Goal: Navigation & Orientation: Find specific page/section

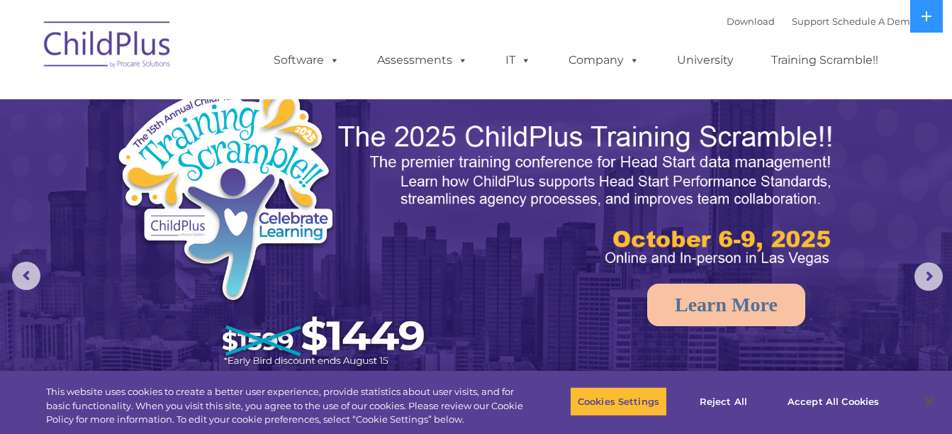
select select "MEDIUM"
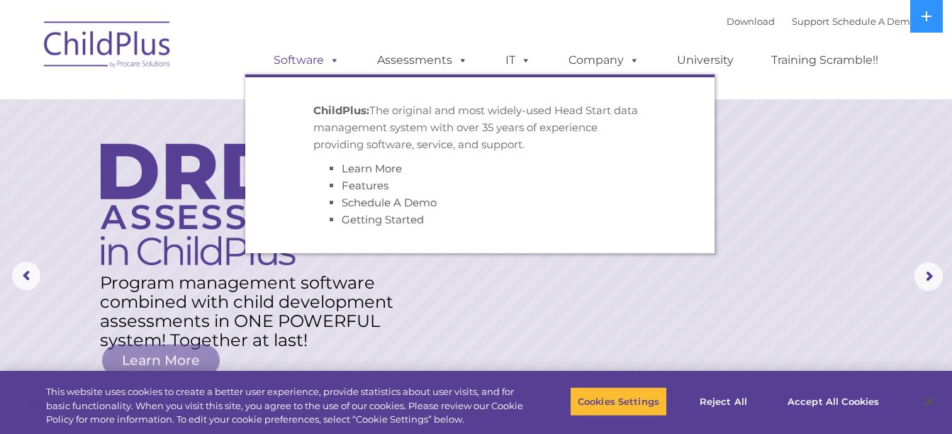
click at [330, 59] on span at bounding box center [332, 59] width 16 height 13
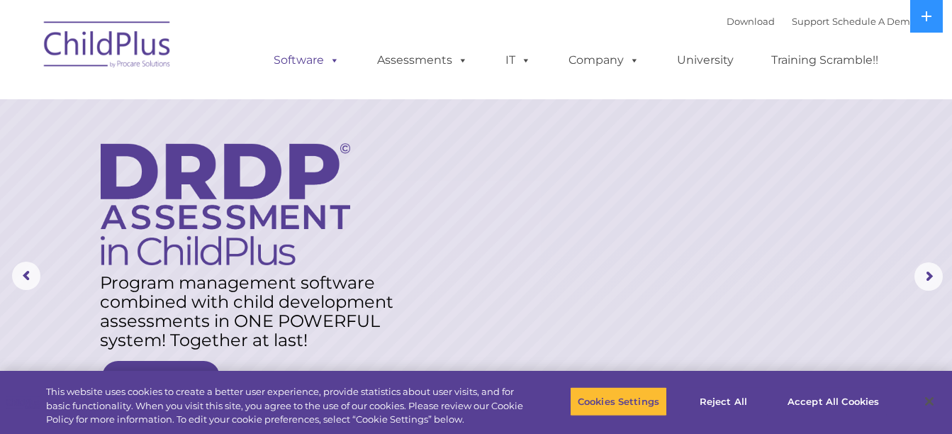
click at [330, 59] on span at bounding box center [332, 59] width 16 height 13
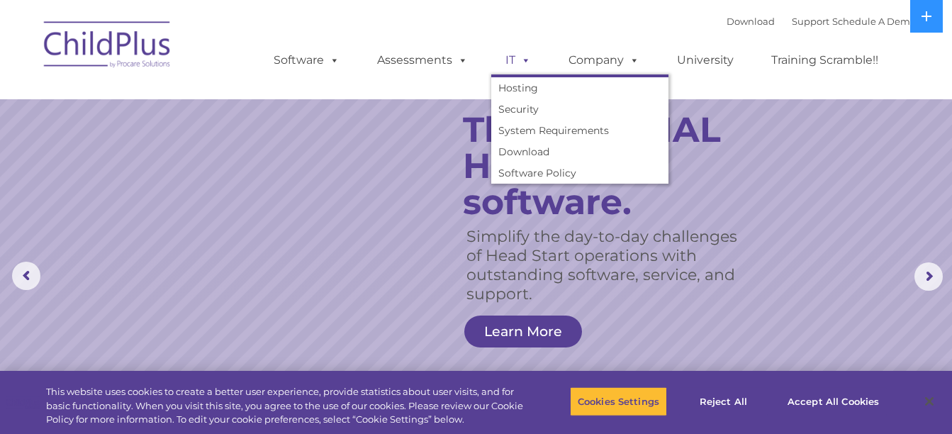
click at [522, 59] on span at bounding box center [523, 59] width 16 height 13
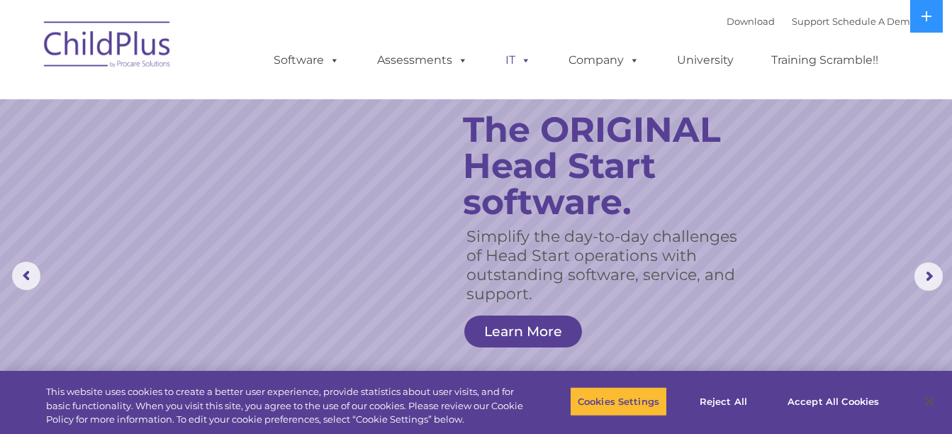
click at [522, 59] on span at bounding box center [523, 59] width 16 height 13
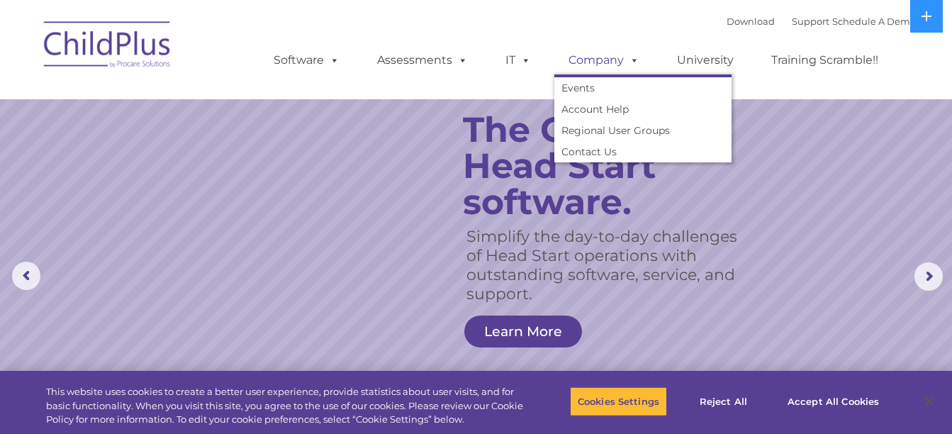
click at [637, 58] on span at bounding box center [632, 59] width 16 height 13
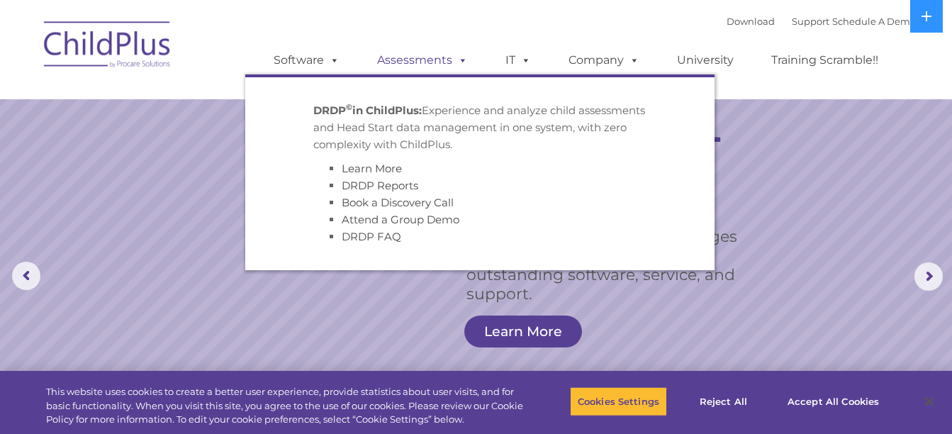
click at [467, 55] on link "Assessments" at bounding box center [422, 60] width 119 height 28
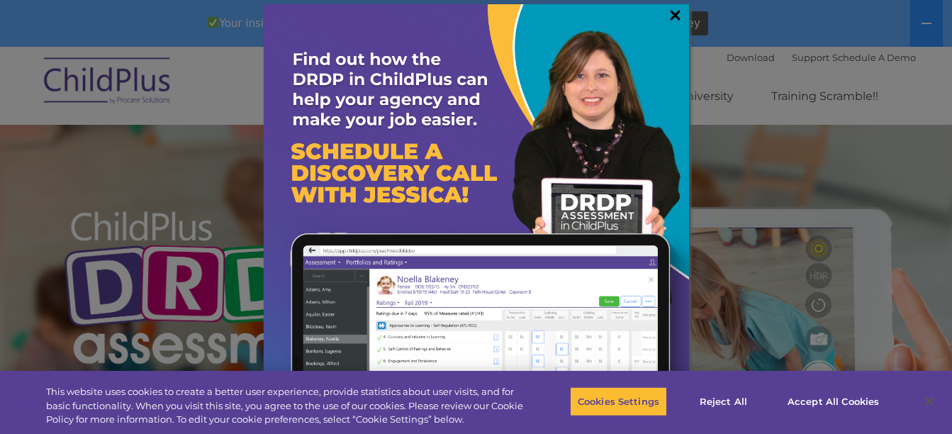
click at [671, 18] on link "×" at bounding box center [675, 15] width 16 height 14
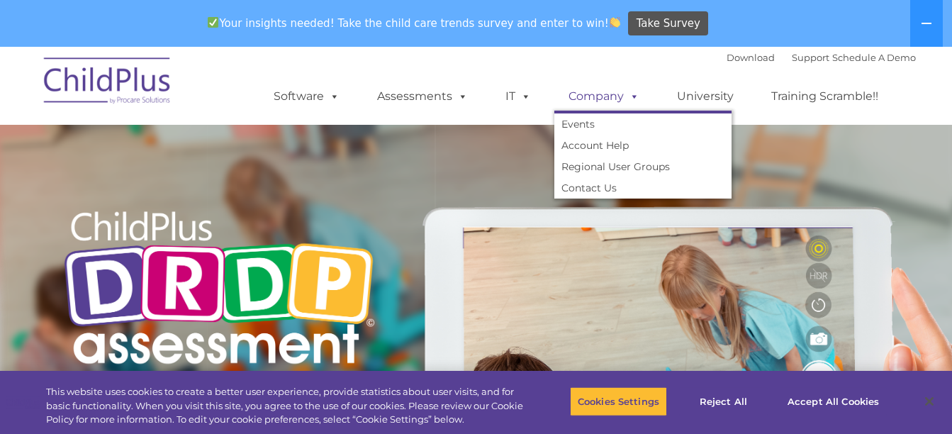
click at [630, 100] on span at bounding box center [632, 95] width 16 height 13
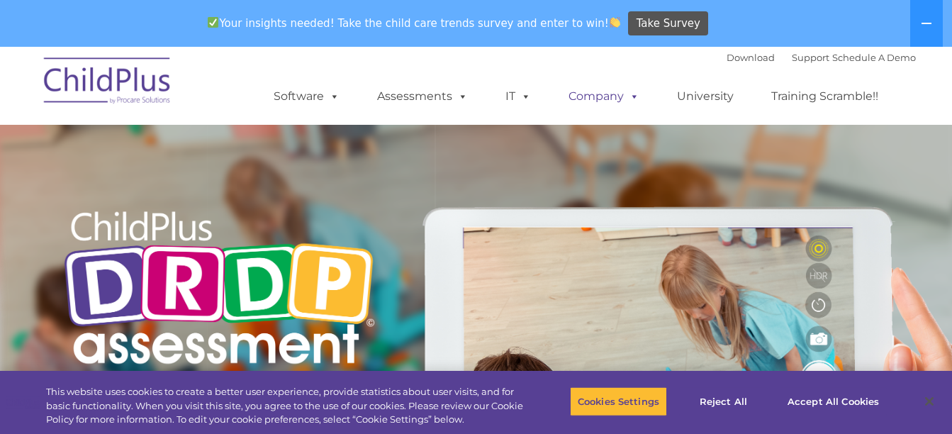
click at [630, 100] on span at bounding box center [632, 95] width 16 height 13
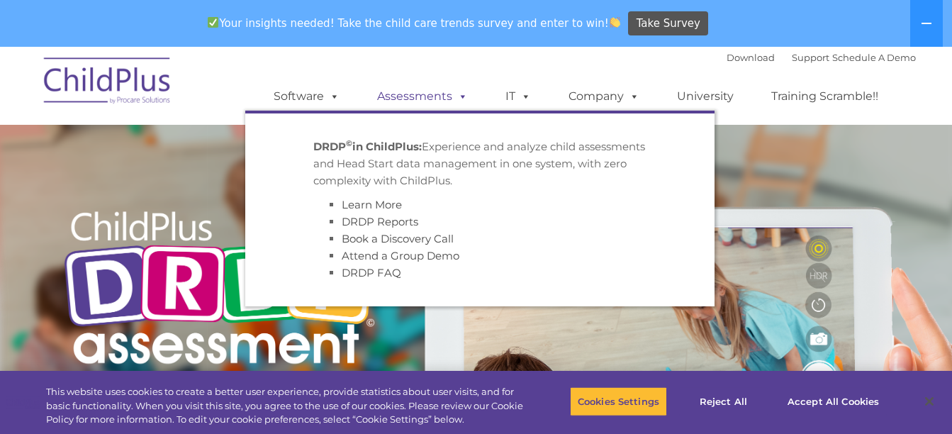
click at [459, 92] on span at bounding box center [460, 95] width 16 height 13
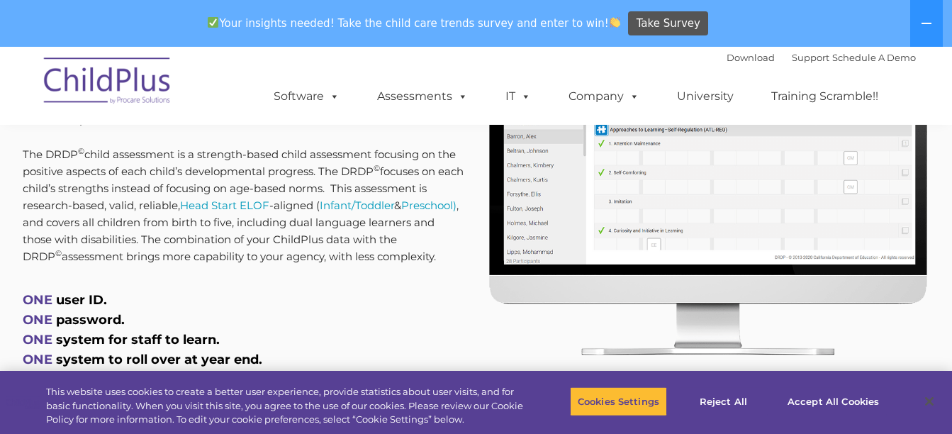
scroll to position [756, 0]
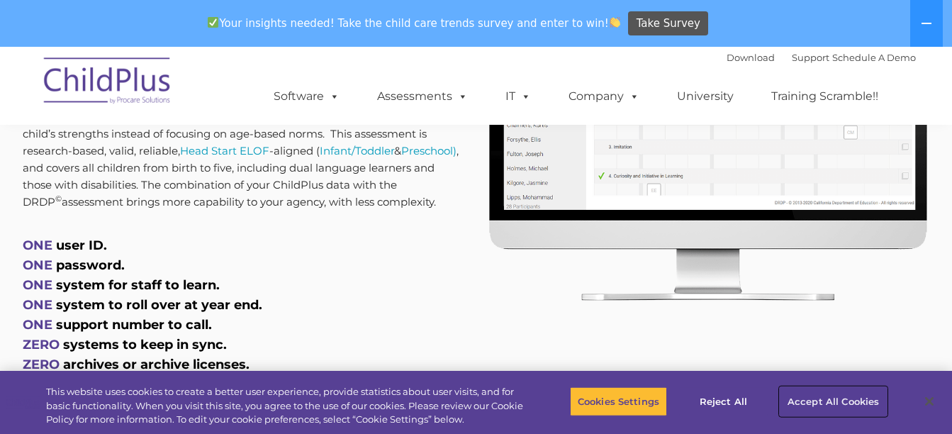
click at [827, 403] on button "Accept All Cookies" at bounding box center [833, 401] width 107 height 30
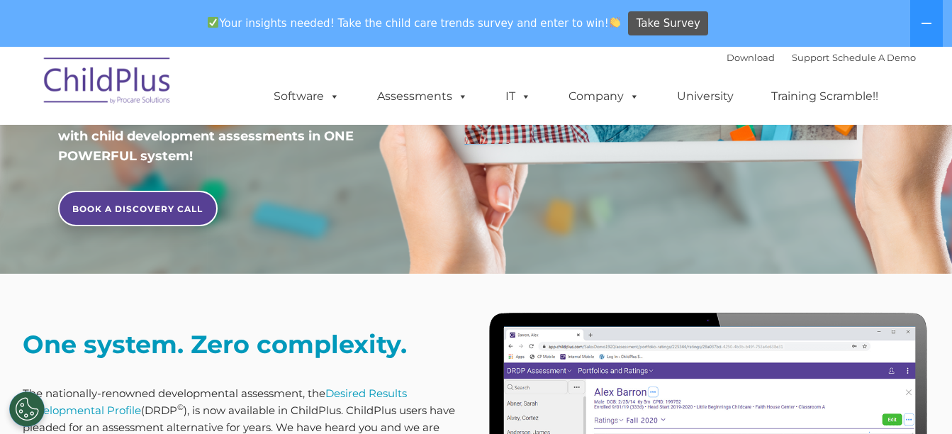
scroll to position [0, 0]
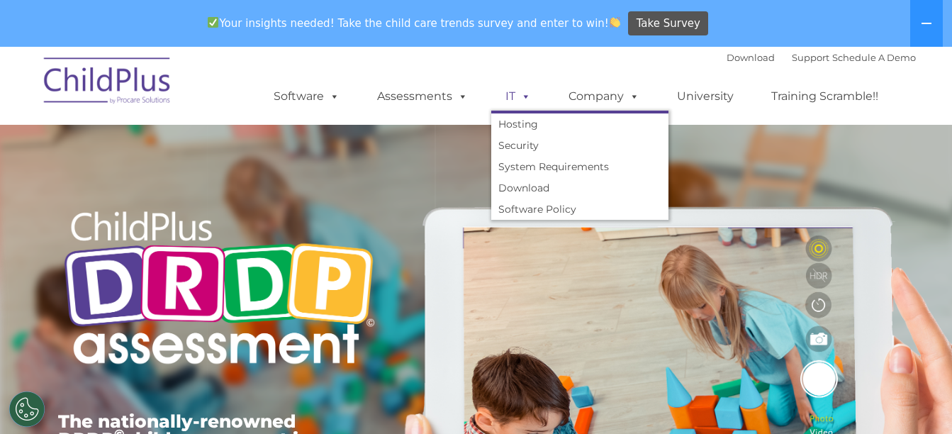
click at [524, 93] on span at bounding box center [523, 95] width 16 height 13
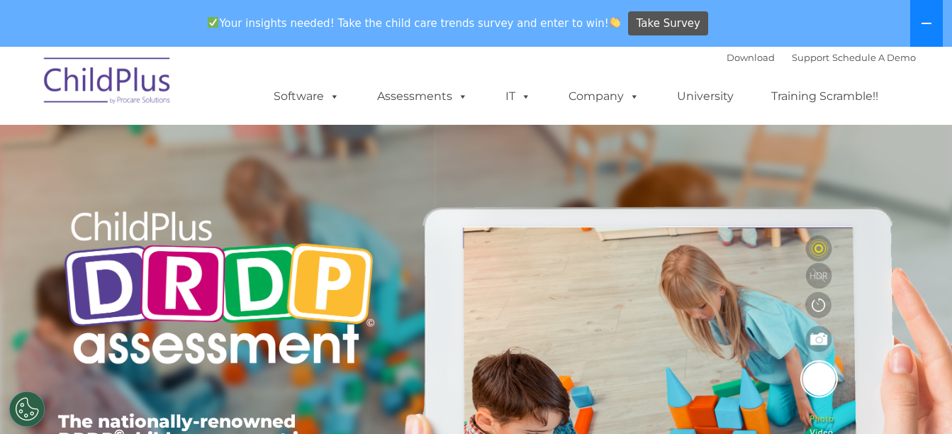
click at [915, 23] on button at bounding box center [926, 23] width 33 height 47
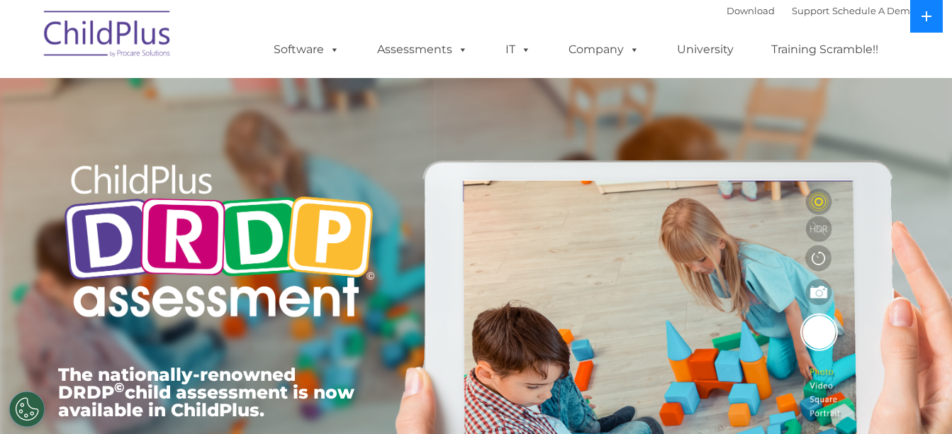
click at [915, 23] on button at bounding box center [926, 16] width 33 height 33
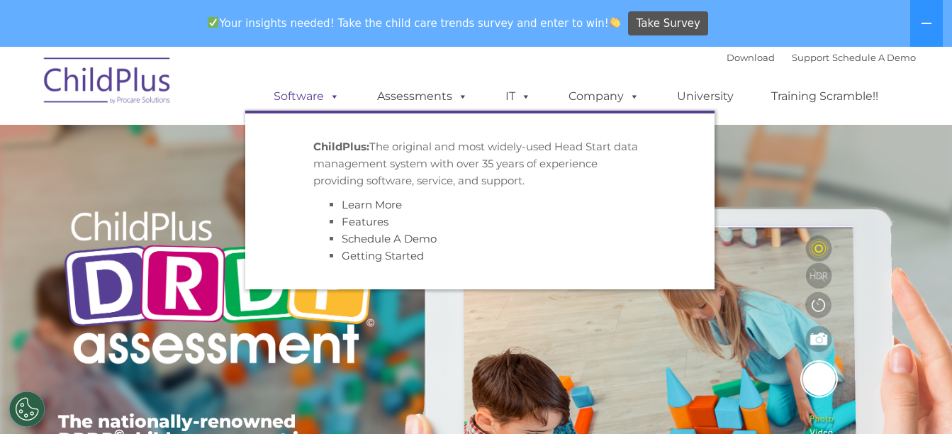
click at [337, 92] on span at bounding box center [332, 95] width 16 height 13
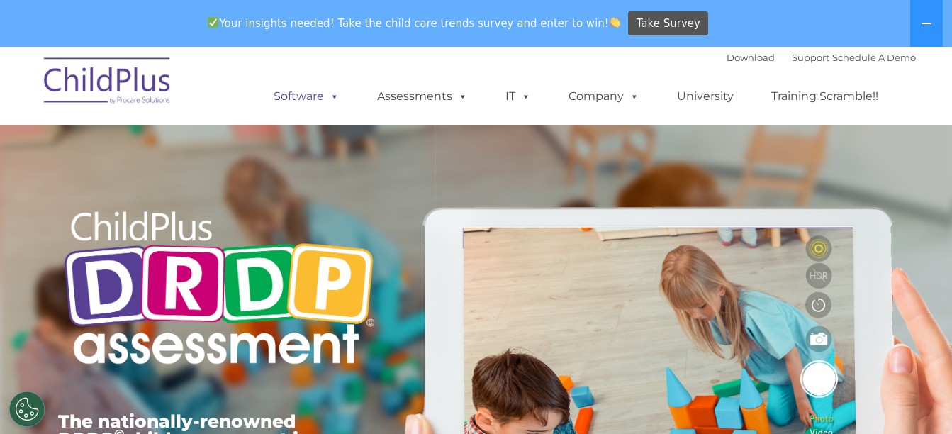
click at [337, 92] on span at bounding box center [332, 95] width 16 height 13
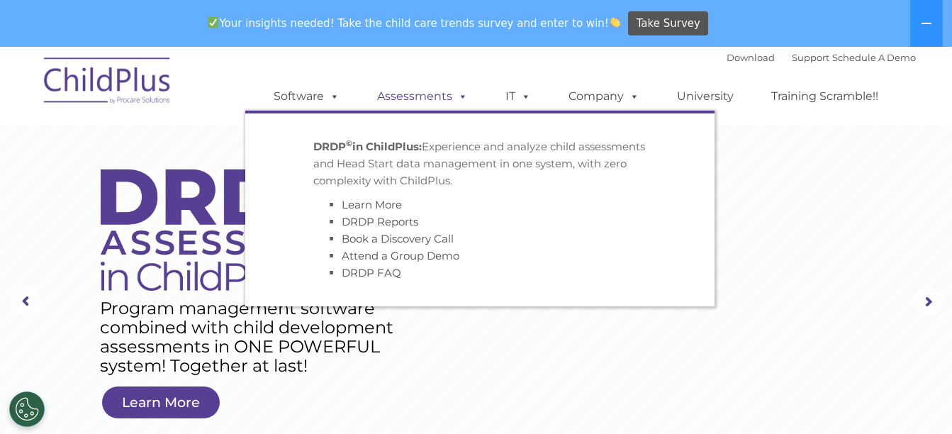
click at [457, 89] on span at bounding box center [460, 95] width 16 height 13
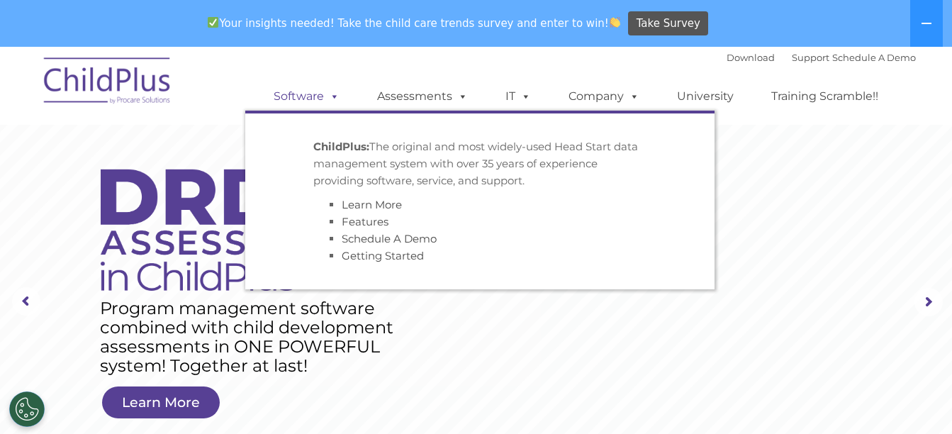
click at [339, 92] on span at bounding box center [332, 95] width 16 height 13
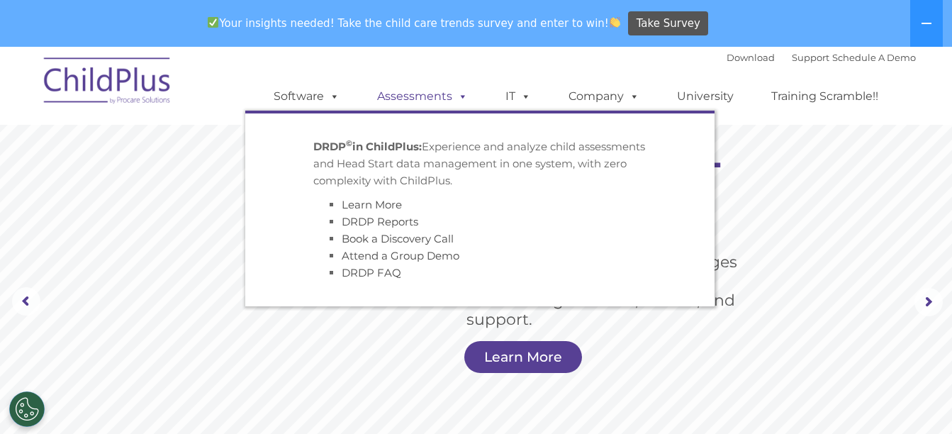
click at [464, 92] on span at bounding box center [460, 95] width 16 height 13
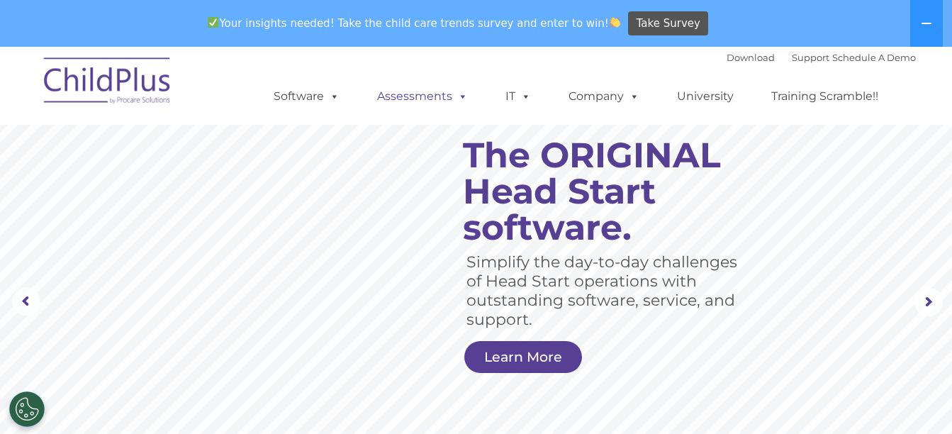
click at [464, 92] on span at bounding box center [460, 95] width 16 height 13
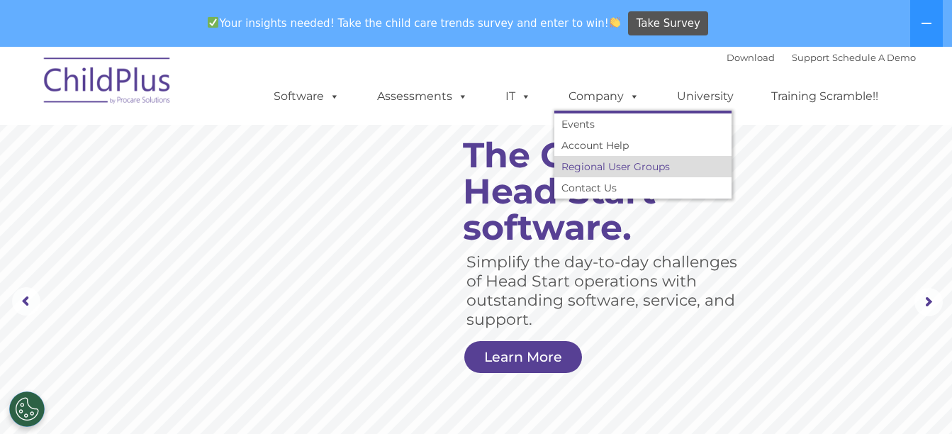
click at [617, 167] on link "Regional User Groups" at bounding box center [642, 166] width 177 height 21
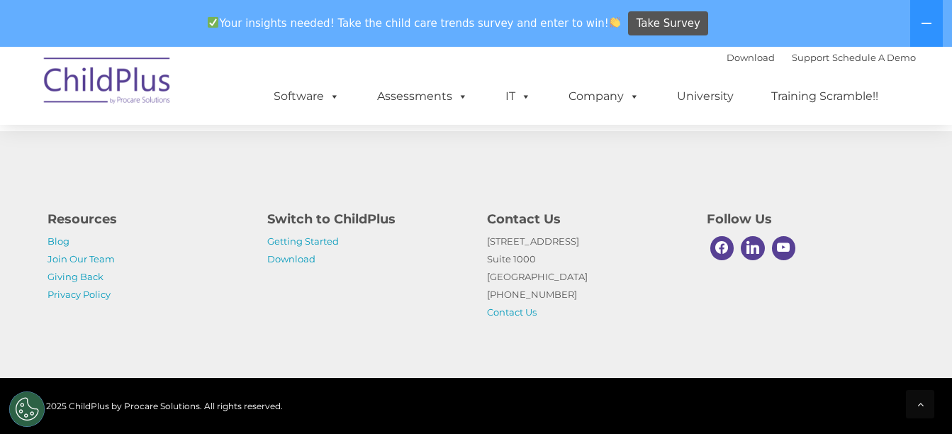
scroll to position [1258, 0]
click at [285, 262] on link "Download" at bounding box center [291, 258] width 48 height 11
